Goal: Task Accomplishment & Management: Use online tool/utility

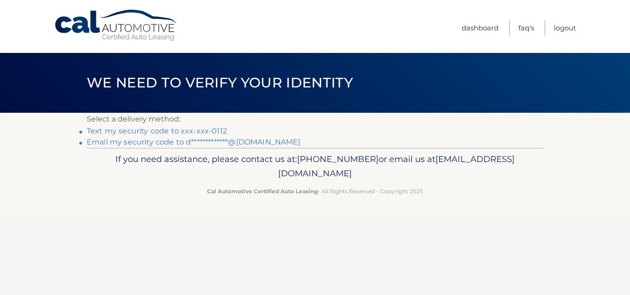
click at [178, 129] on link "Text my security code to xxx-xxx-0112" at bounding box center [157, 131] width 140 height 9
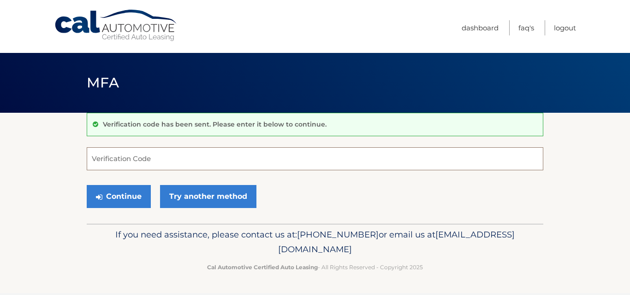
click at [152, 163] on input "Verification Code" at bounding box center [315, 159] width 456 height 23
type input "265158"
click at [87, 185] on button "Continue" at bounding box center [119, 196] width 64 height 23
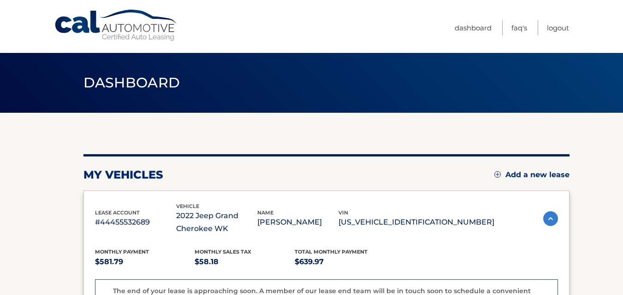
scroll to position [258, 0]
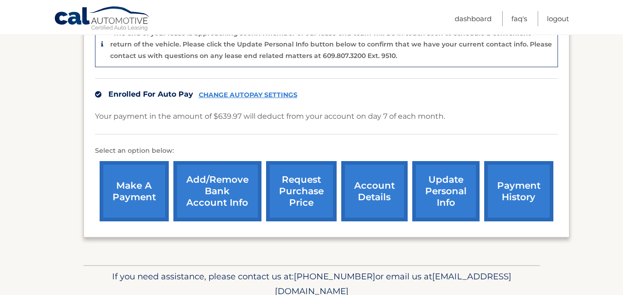
click at [311, 195] on link "request purchase price" at bounding box center [301, 191] width 71 height 60
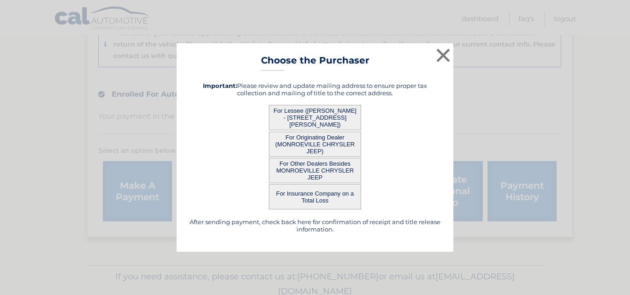
click at [312, 168] on button "For Other Dealers Besides MONROEVILLE CHRYSLER JEEP" at bounding box center [315, 170] width 92 height 25
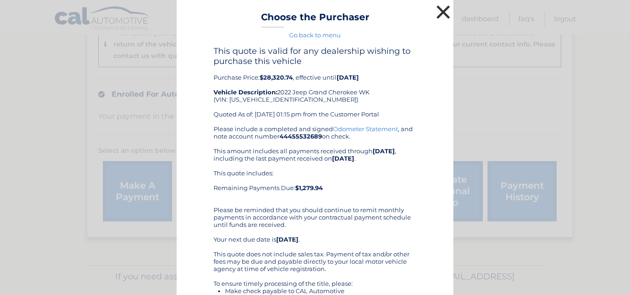
click at [439, 12] on button "×" at bounding box center [443, 12] width 18 height 18
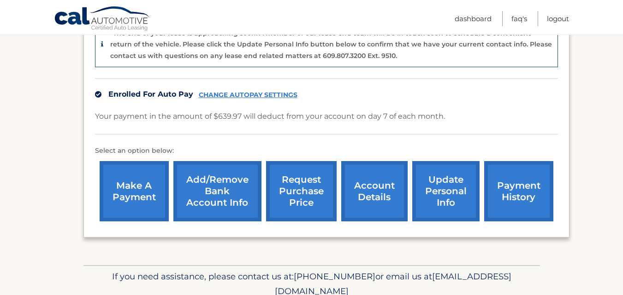
scroll to position [0, 0]
